Goal: Transaction & Acquisition: Subscribe to service/newsletter

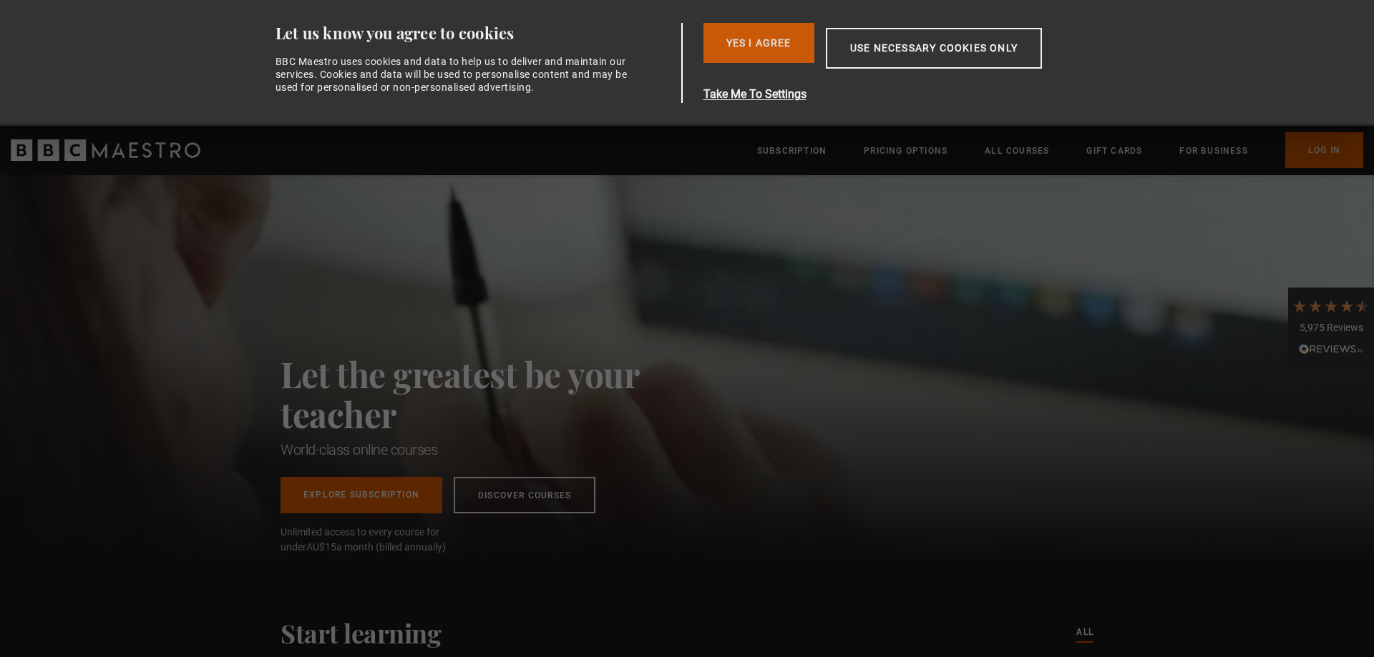
click at [763, 49] on button "Yes I Agree" at bounding box center [758, 43] width 111 height 40
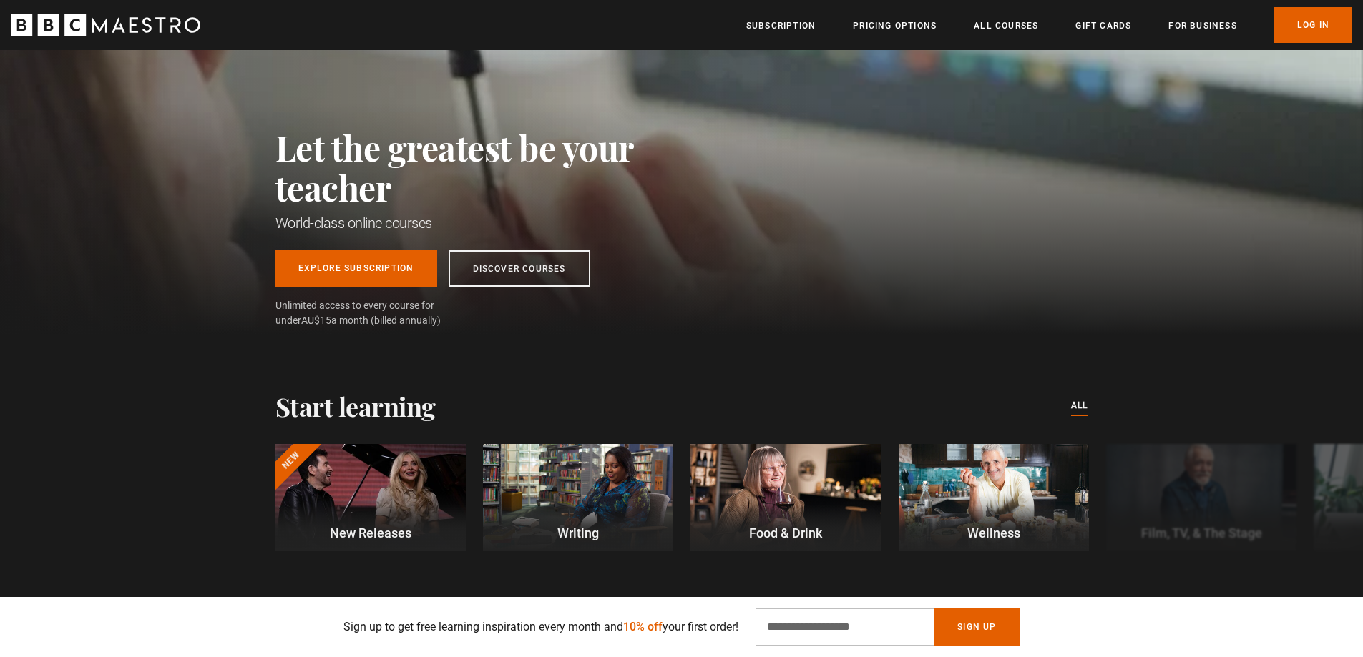
scroll to position [286, 0]
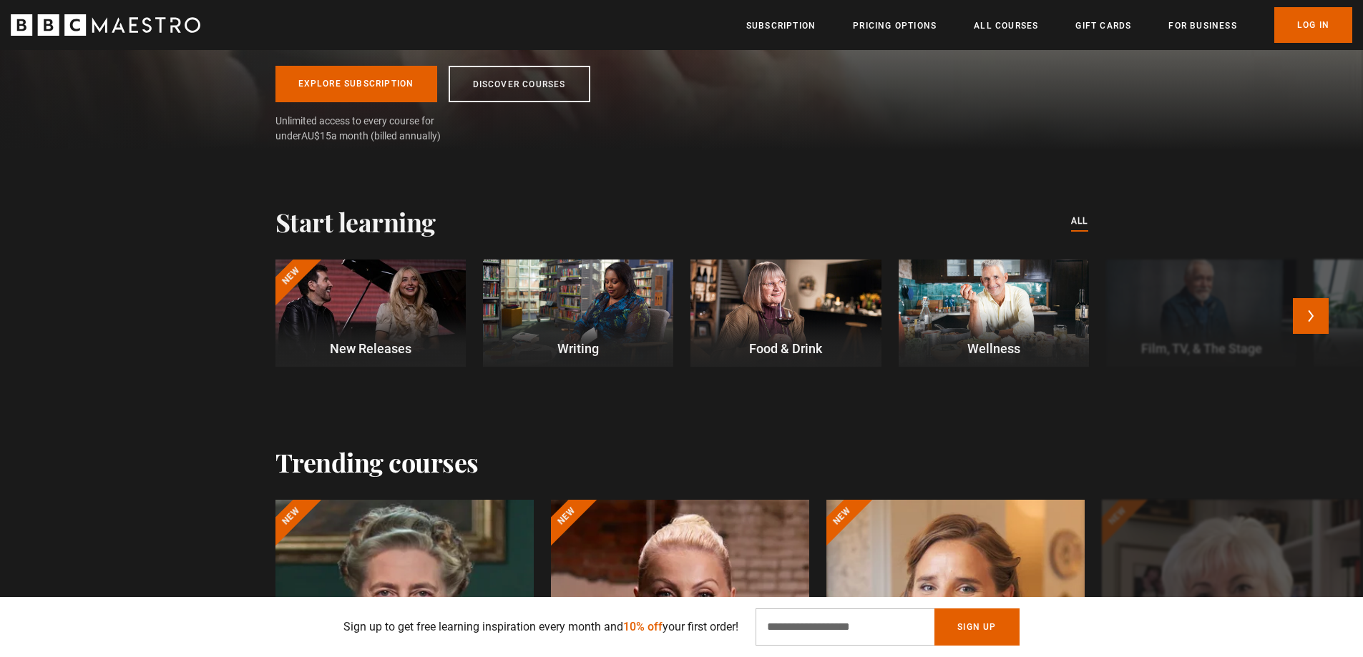
click at [770, 300] on div at bounding box center [785, 313] width 190 height 107
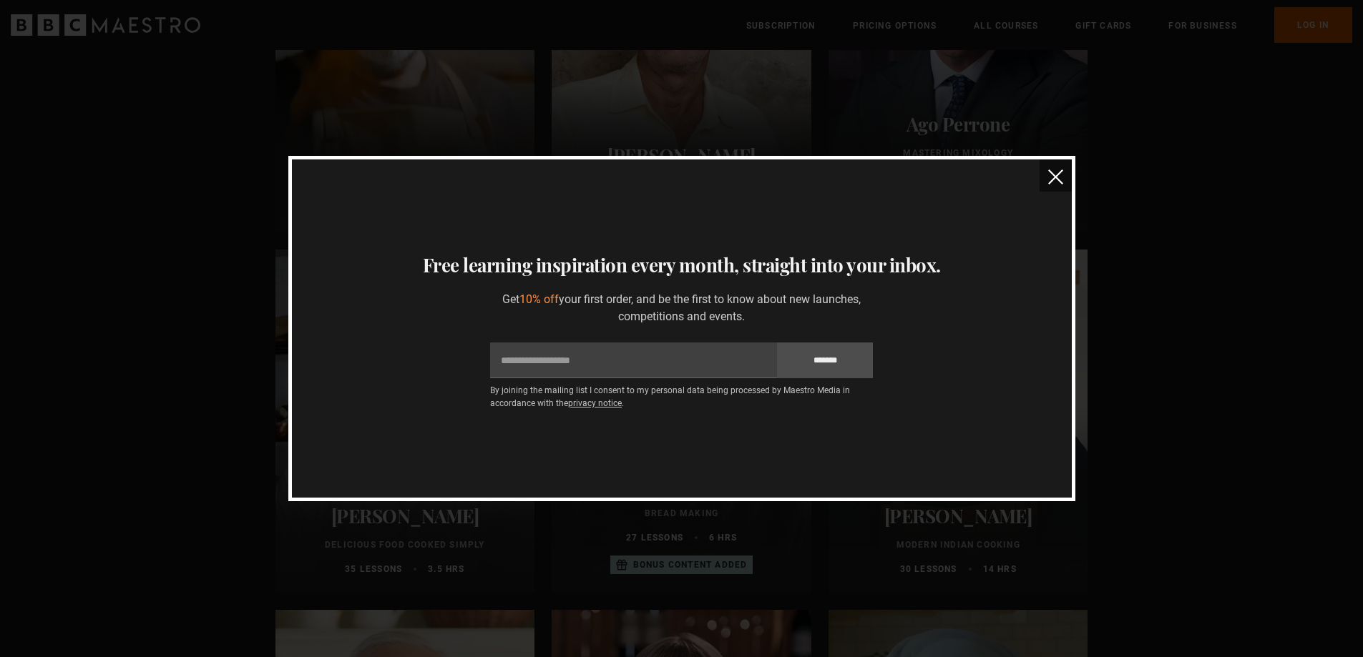
scroll to position [286, 0]
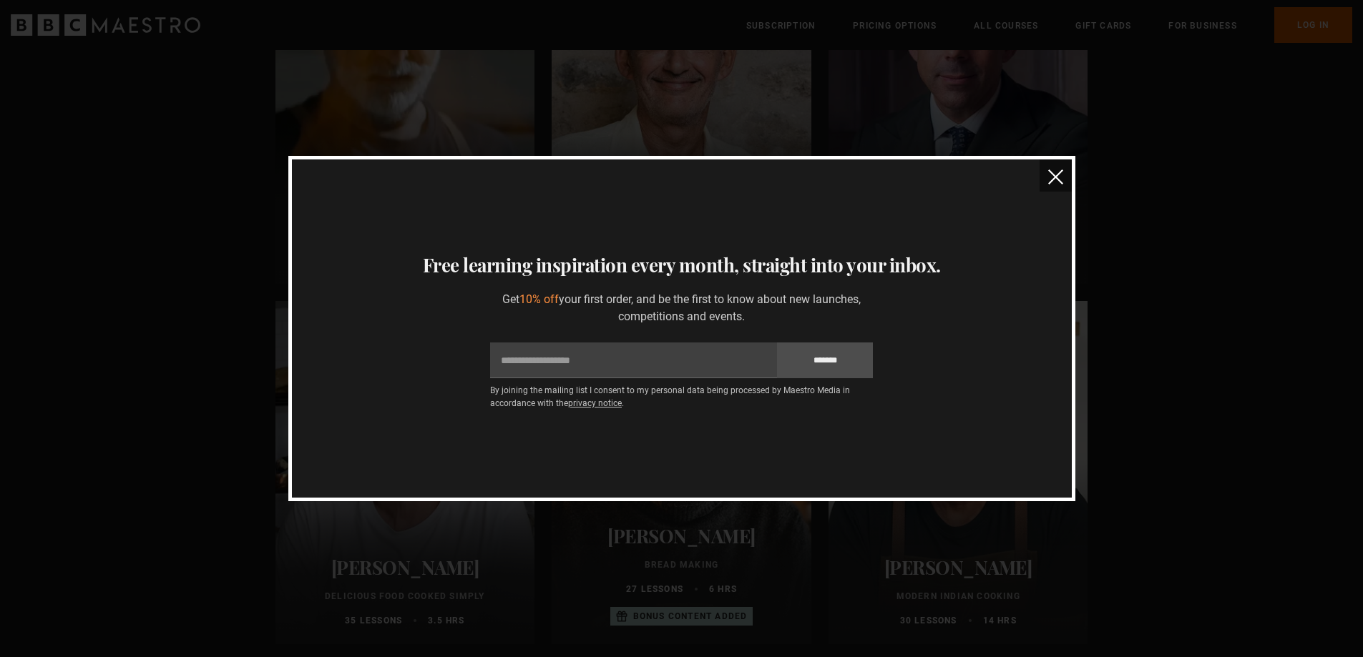
click at [1054, 172] on img "close" at bounding box center [1055, 177] width 15 height 15
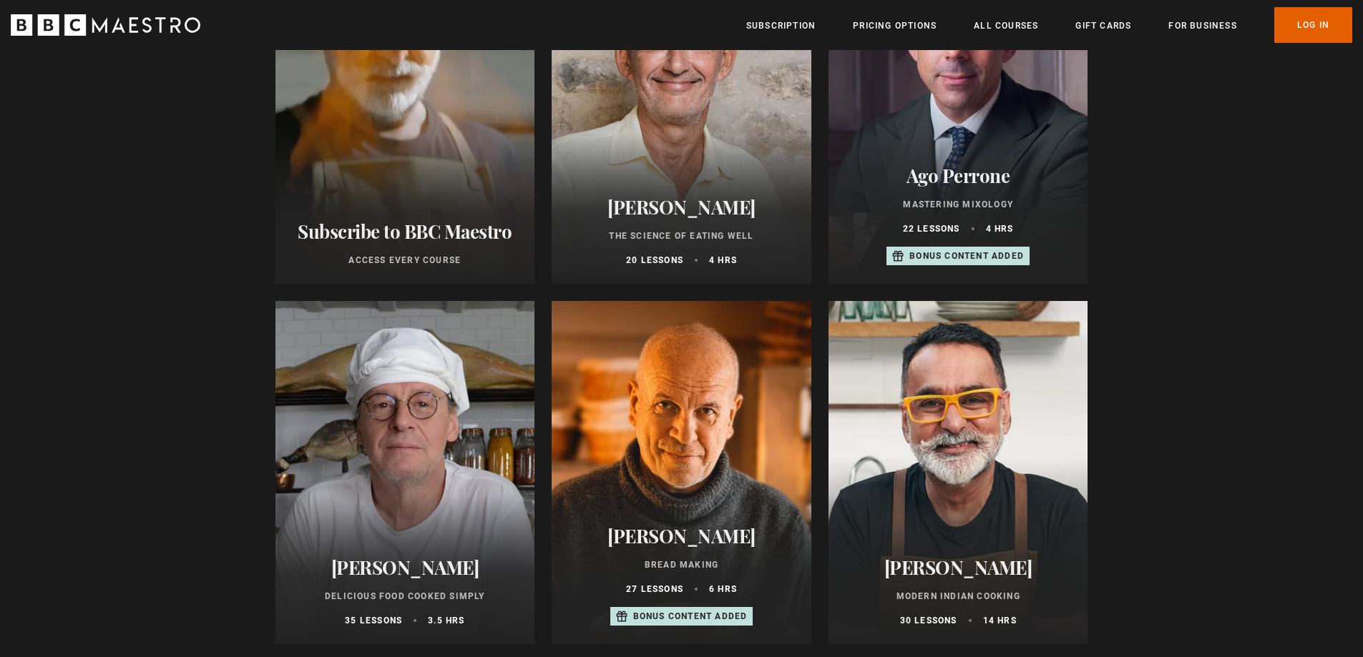
scroll to position [0, 0]
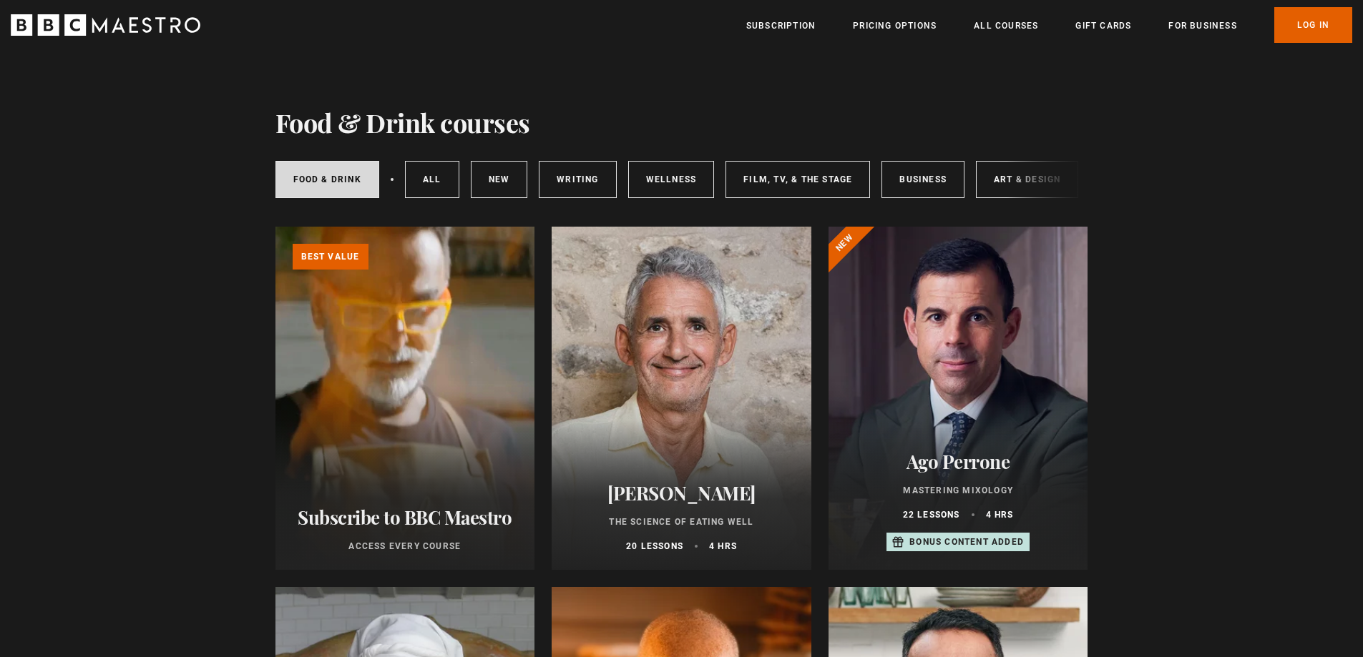
click at [997, 398] on div at bounding box center [958, 398] width 260 height 343
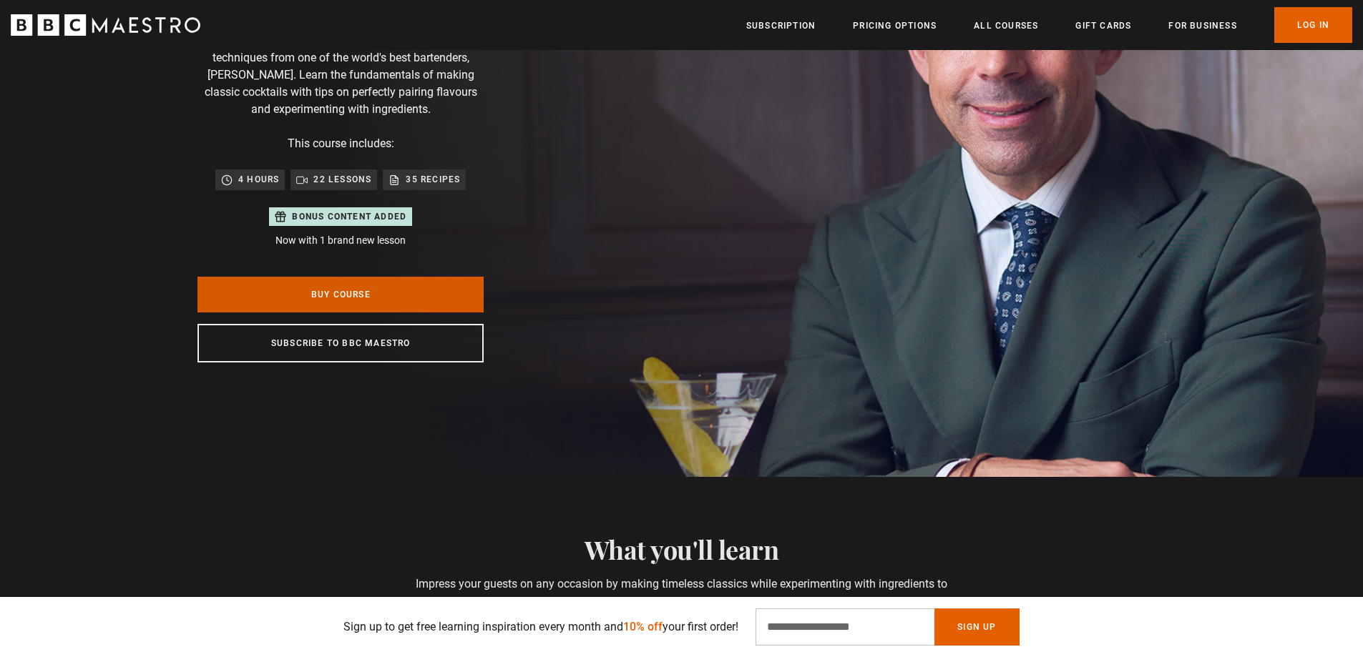
click at [307, 303] on link "Buy Course" at bounding box center [340, 295] width 286 height 36
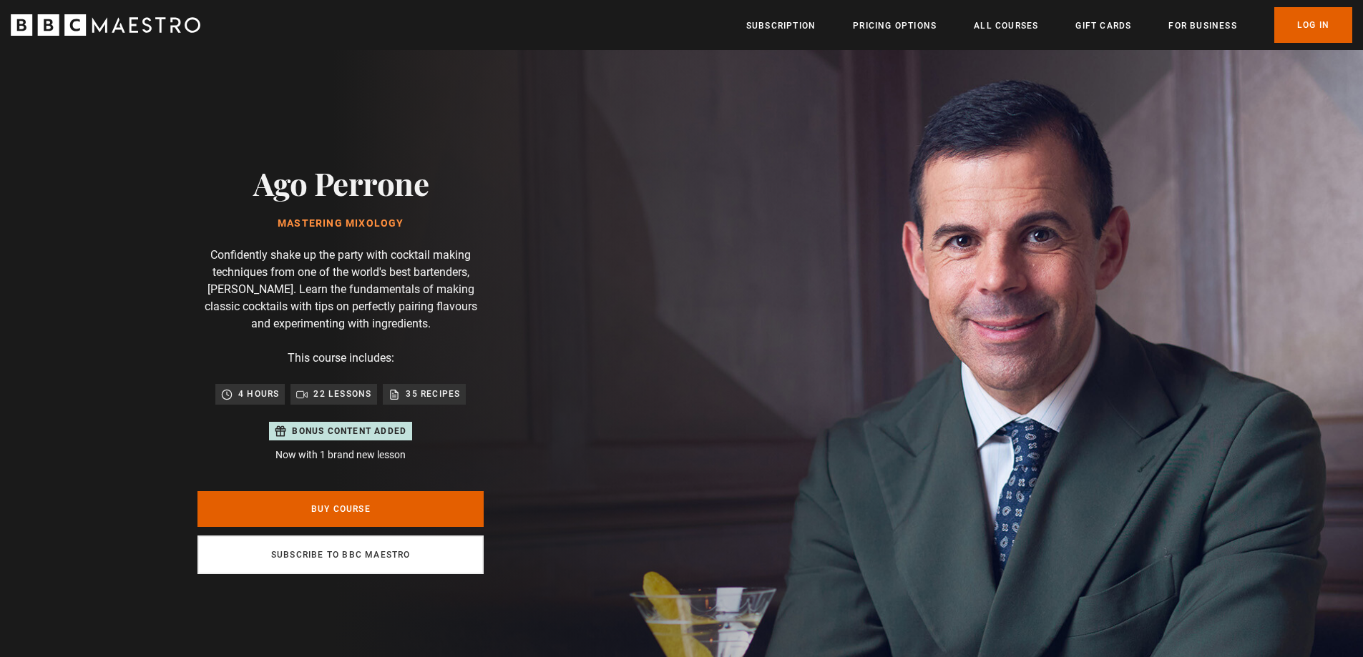
click at [331, 559] on link "Subscribe to BBC Maestro" at bounding box center [340, 555] width 286 height 39
